Goal: Navigation & Orientation: Understand site structure

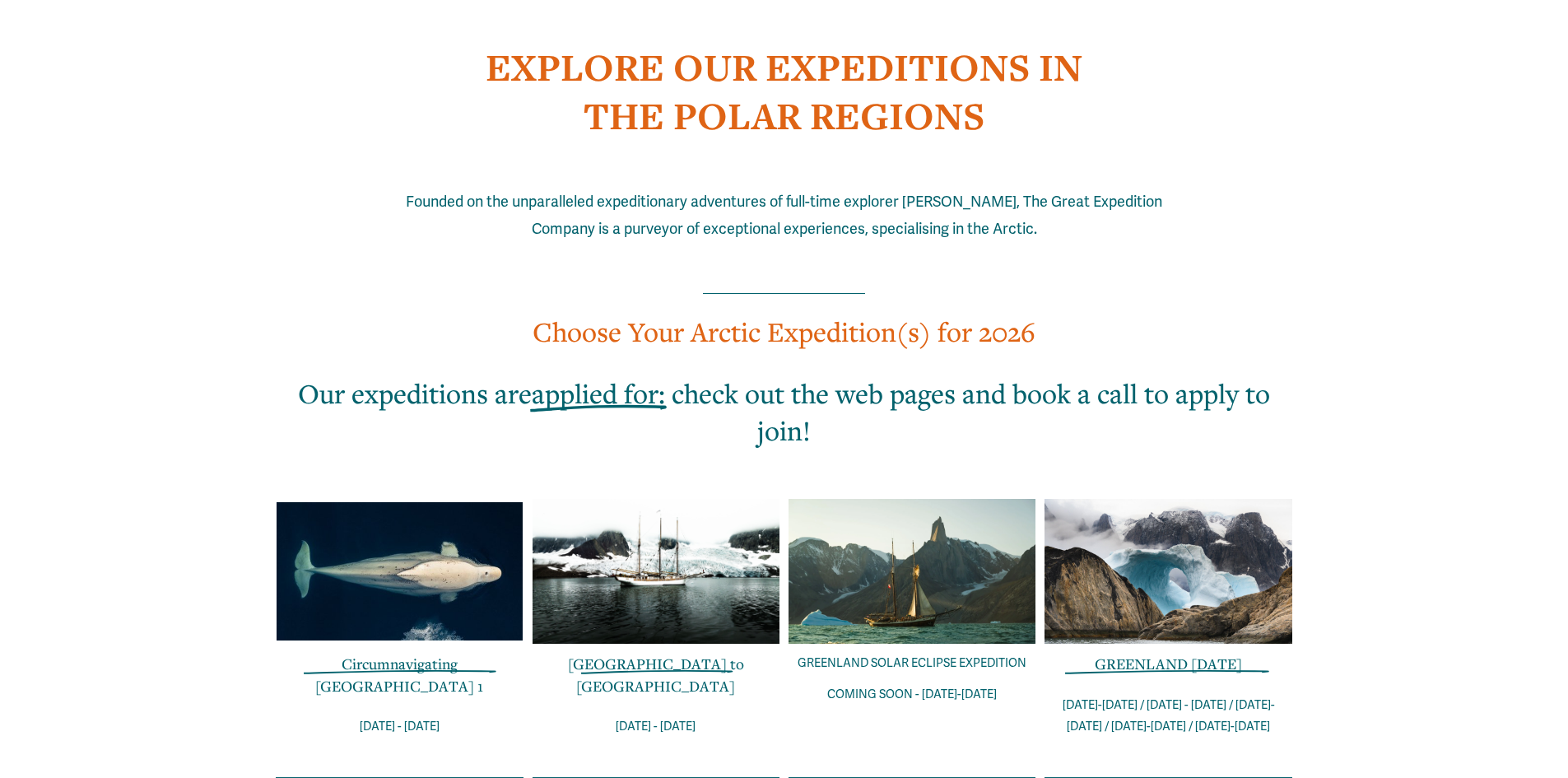
scroll to position [823, 0]
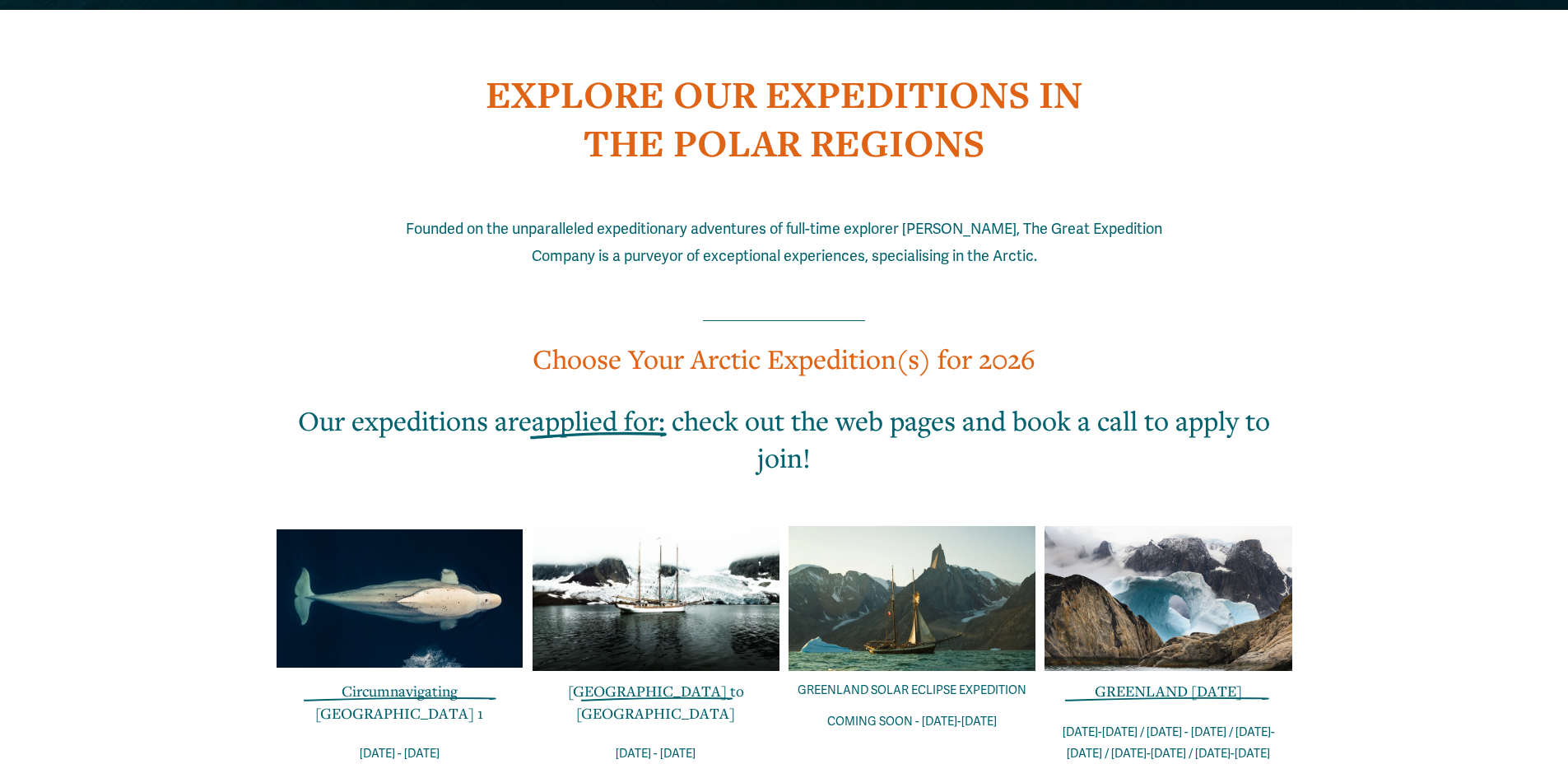
click at [891, 555] on div at bounding box center [912, 599] width 247 height 146
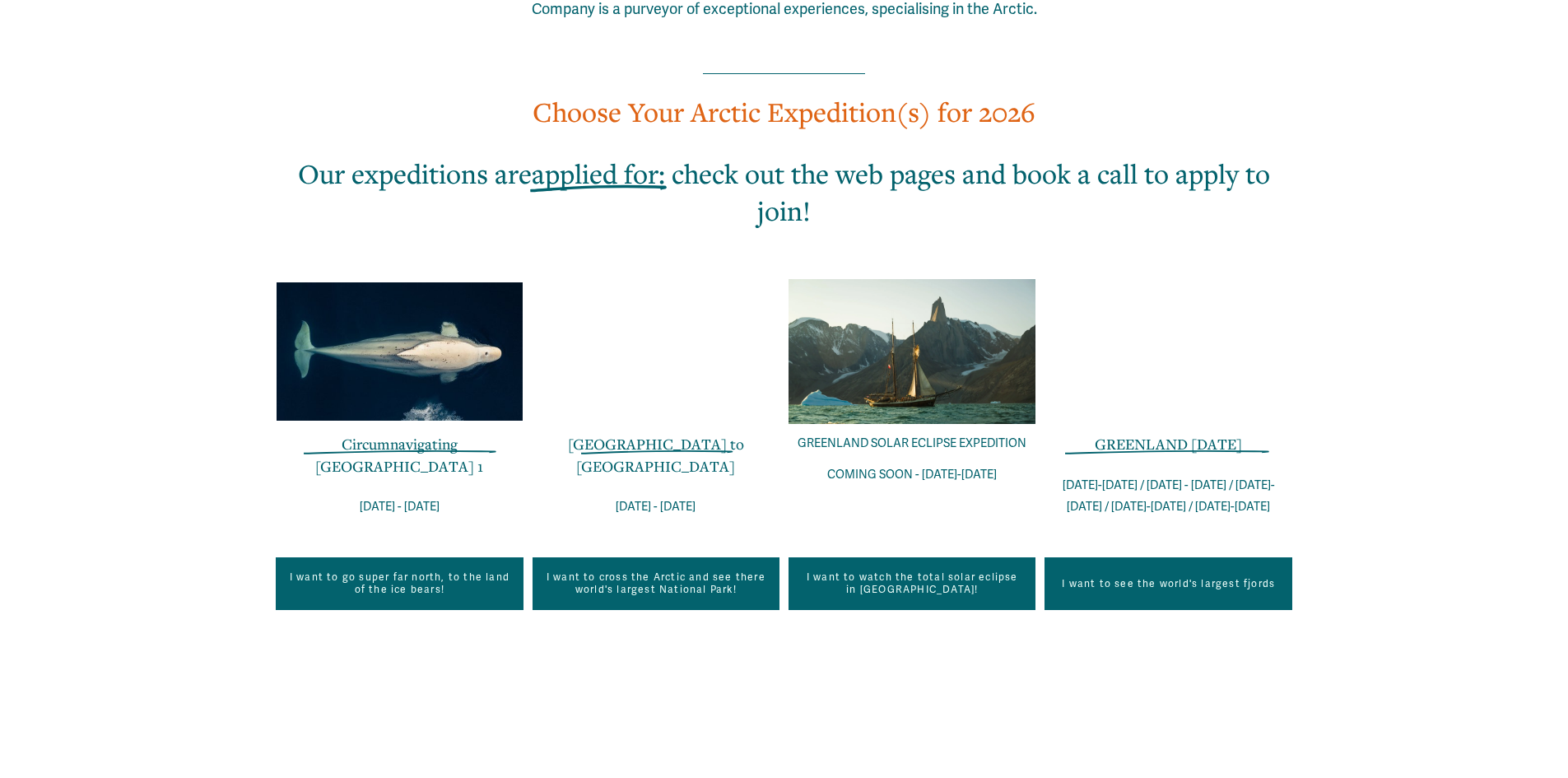
scroll to position [1043, 0]
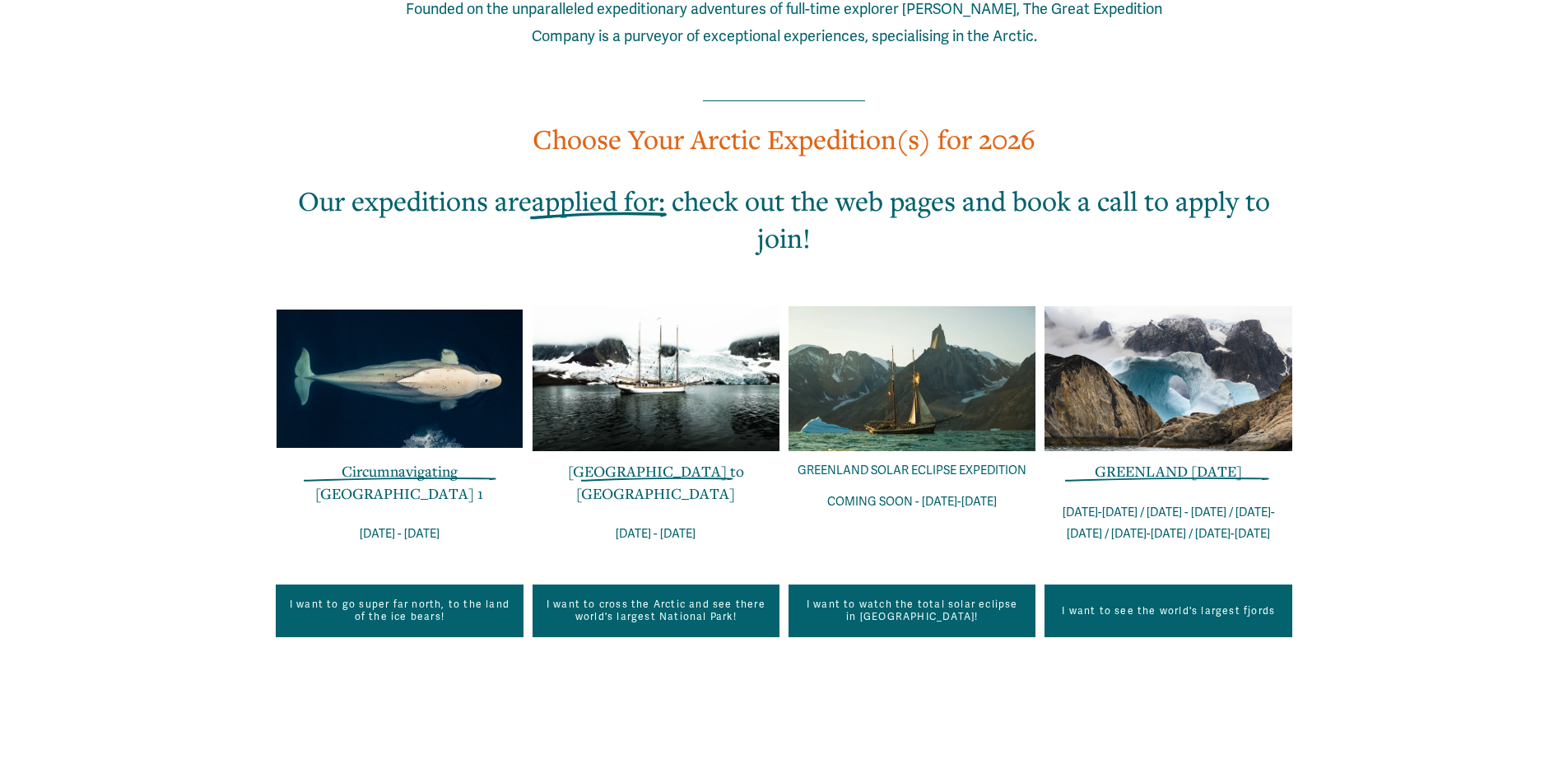
click at [656, 325] on div at bounding box center [656, 378] width 247 height 146
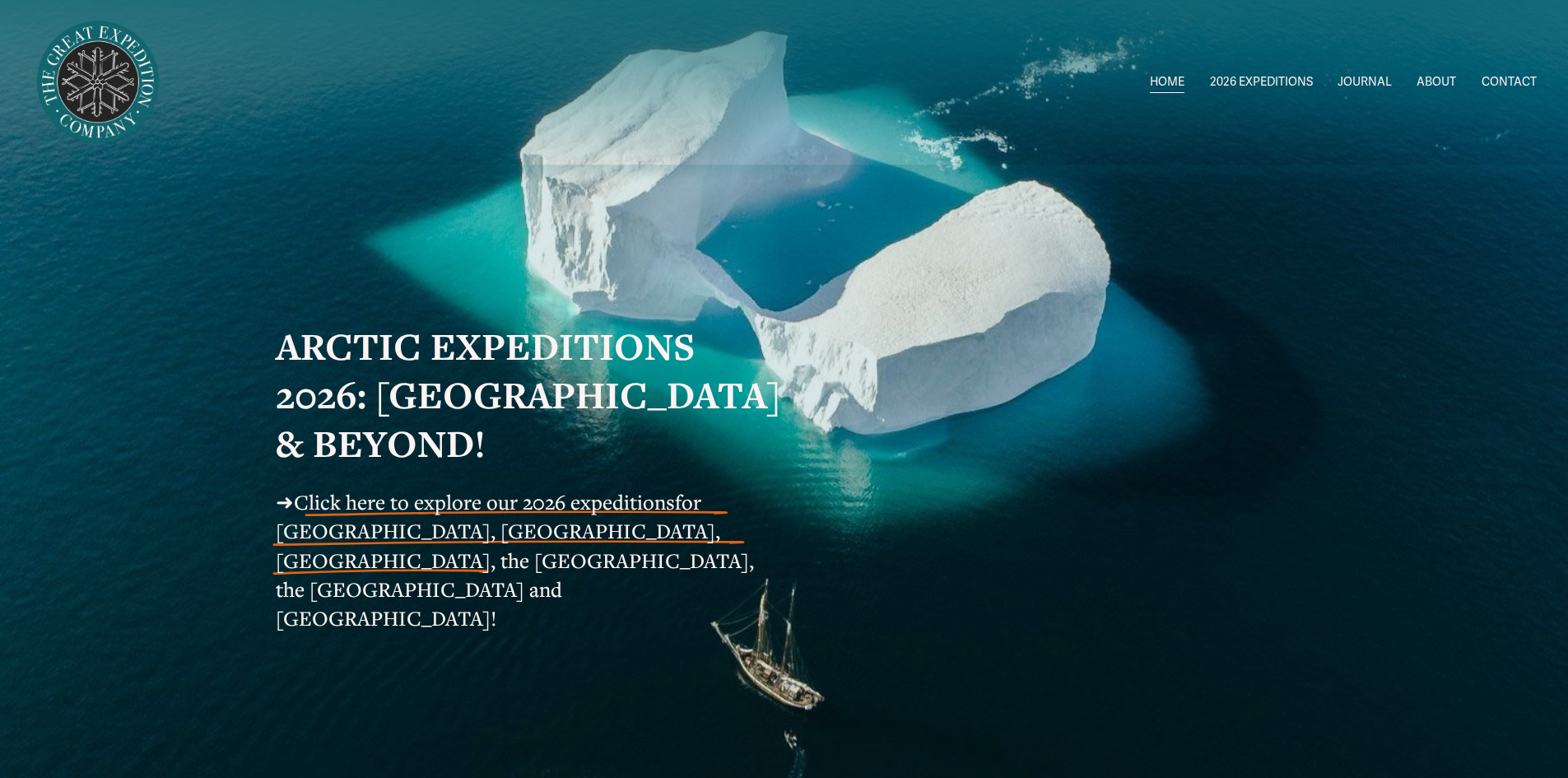
click at [1374, 73] on link "JOURNAL" at bounding box center [1364, 82] width 54 height 24
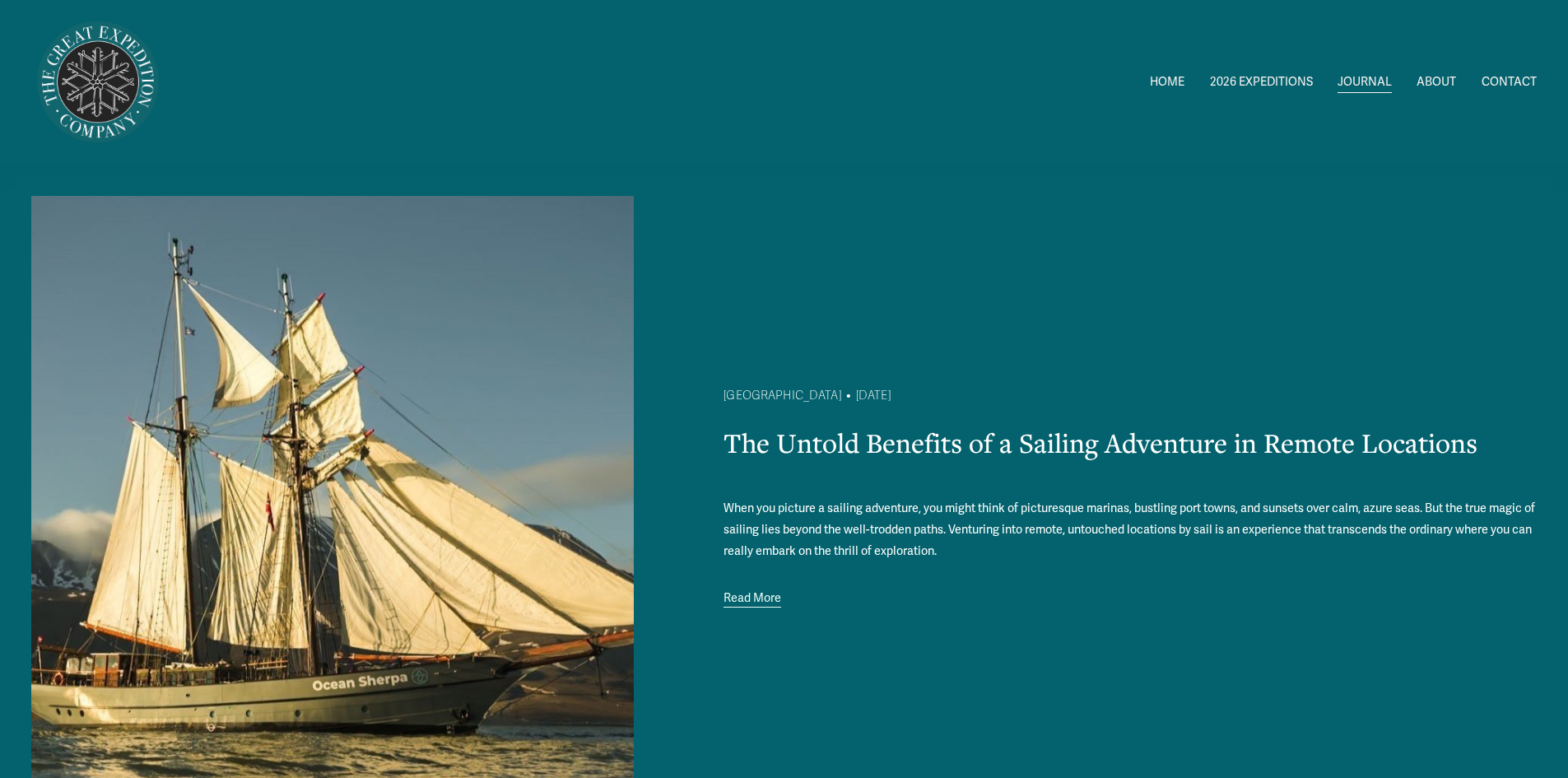
click at [1441, 78] on link "ABOUT" at bounding box center [1436, 82] width 39 height 24
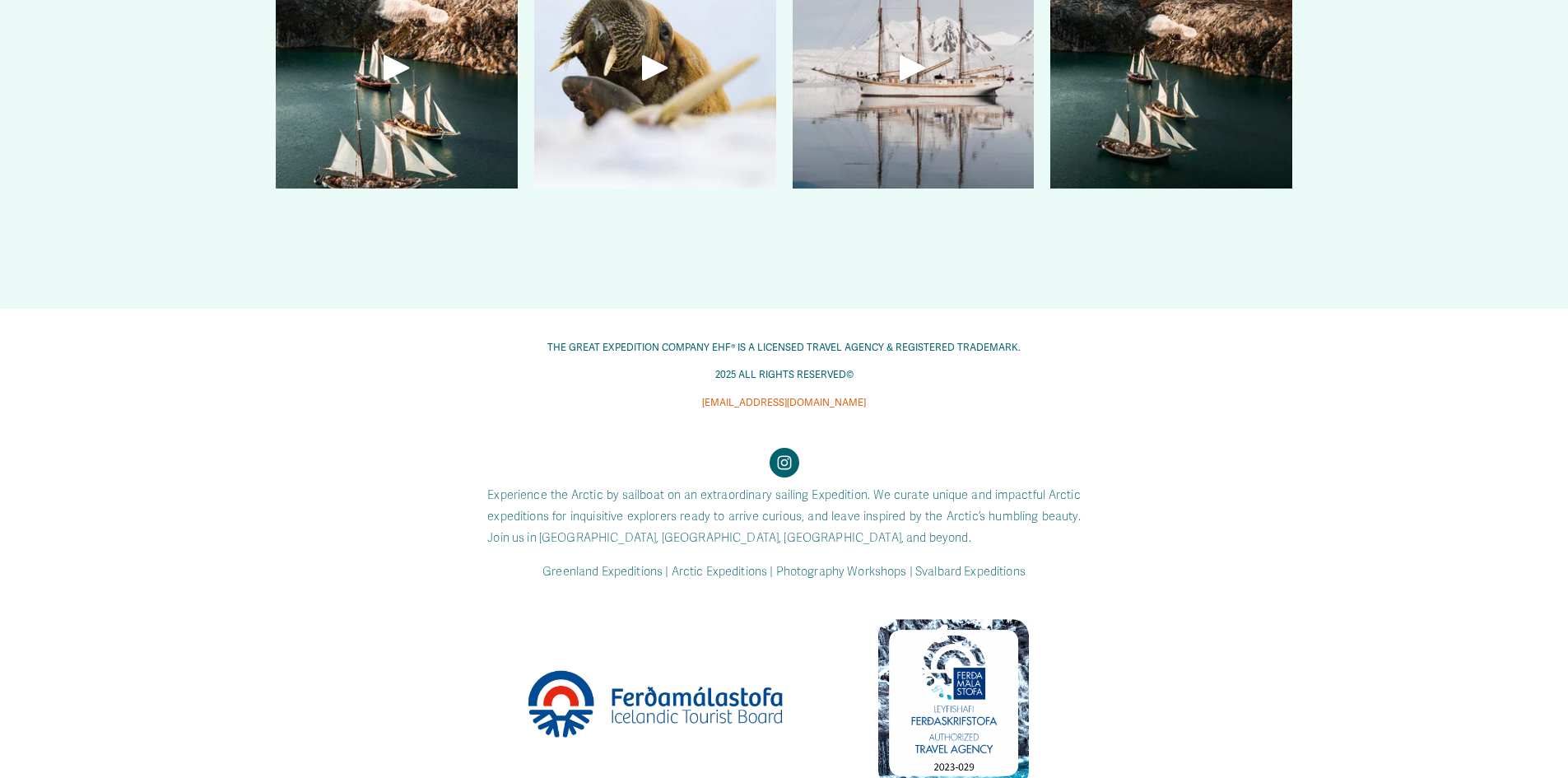
scroll to position [4811, 0]
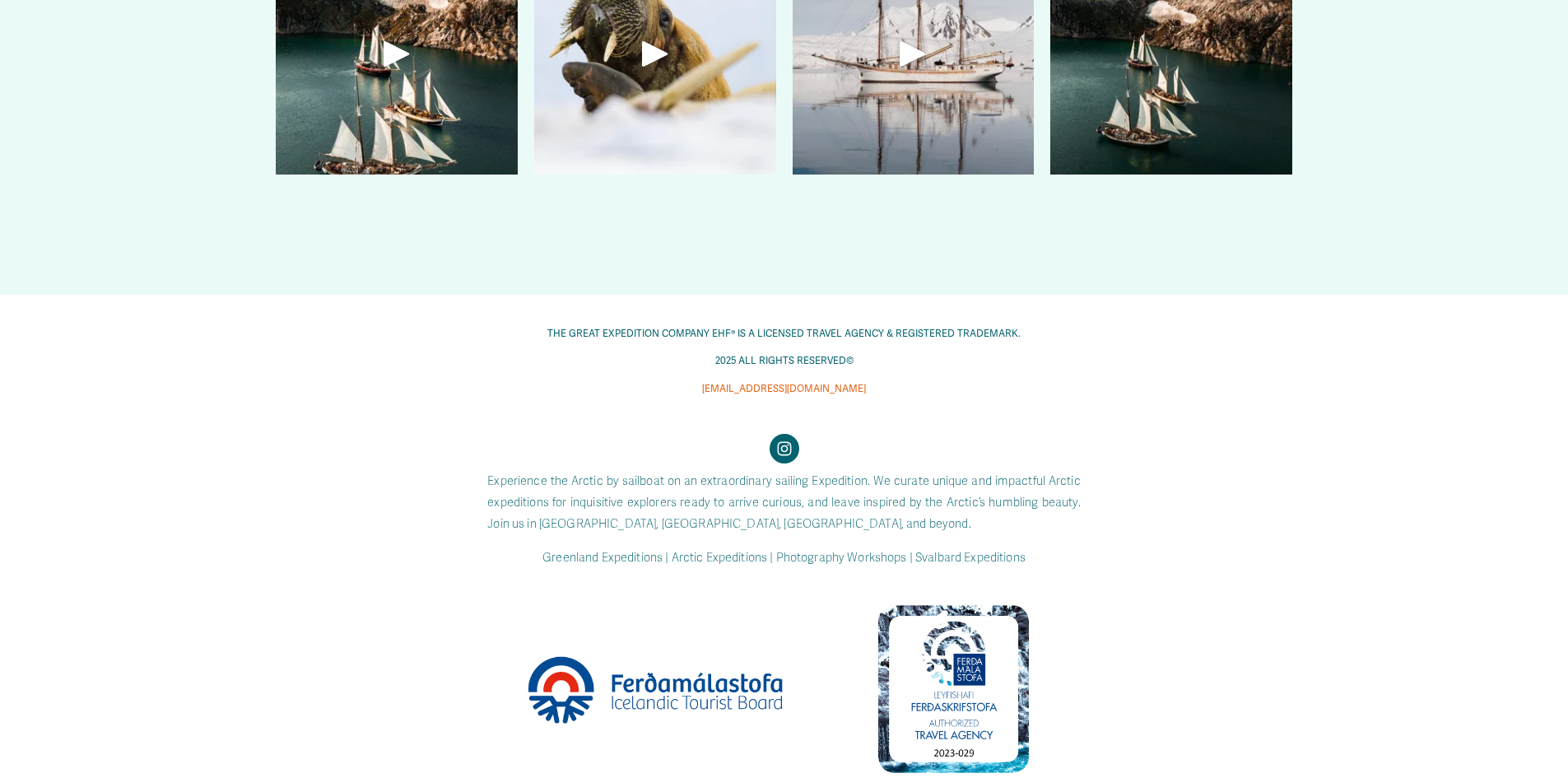
click at [551, 331] on p "THE GREAT EXPEDITION COMPANY EHF® IS A LICENSED TRAVEL AGENCY & REGISTERED TRAD…" at bounding box center [783, 334] width 677 height 18
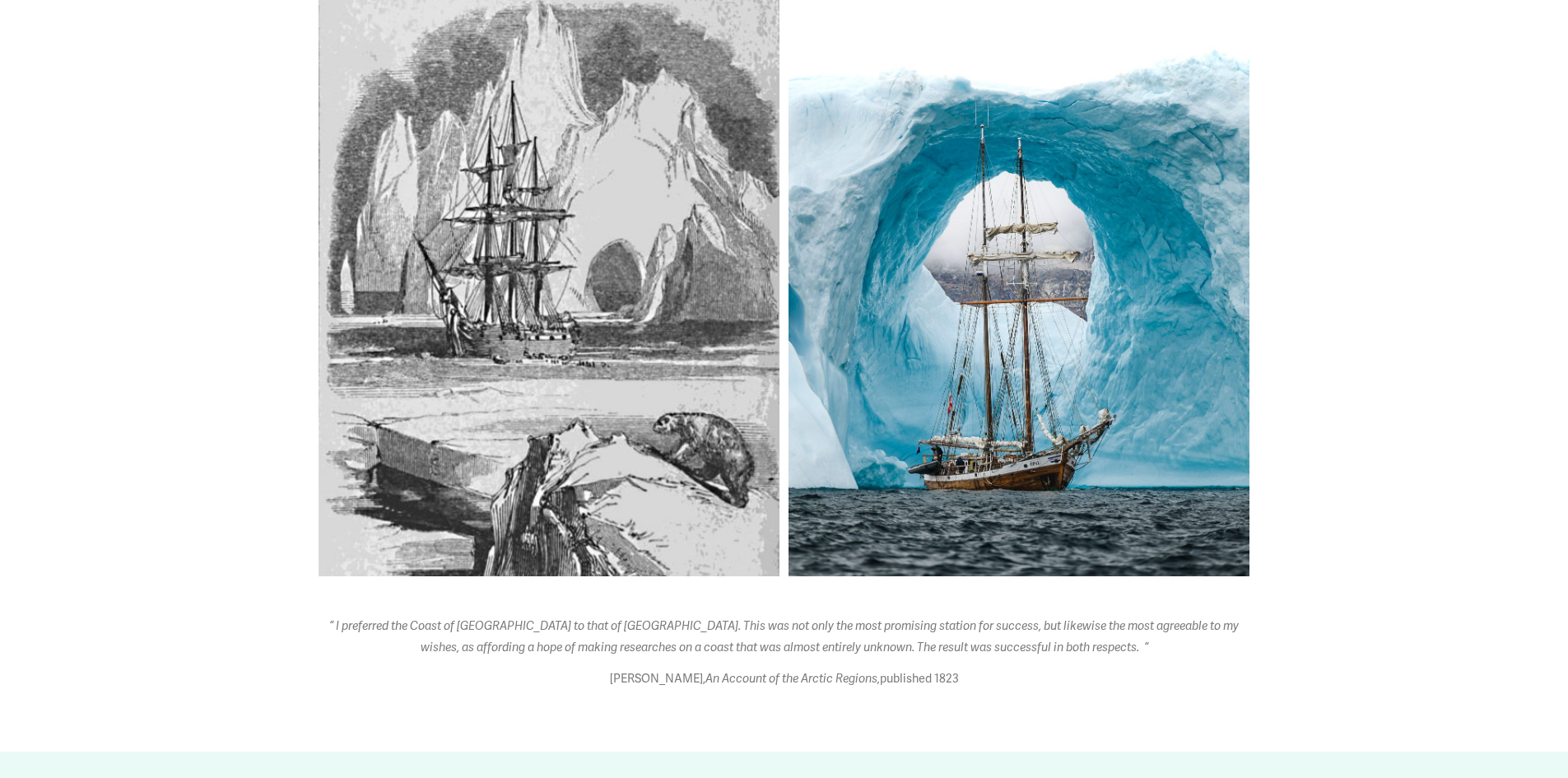
scroll to position [1163, 0]
